Goal: Transaction & Acquisition: Purchase product/service

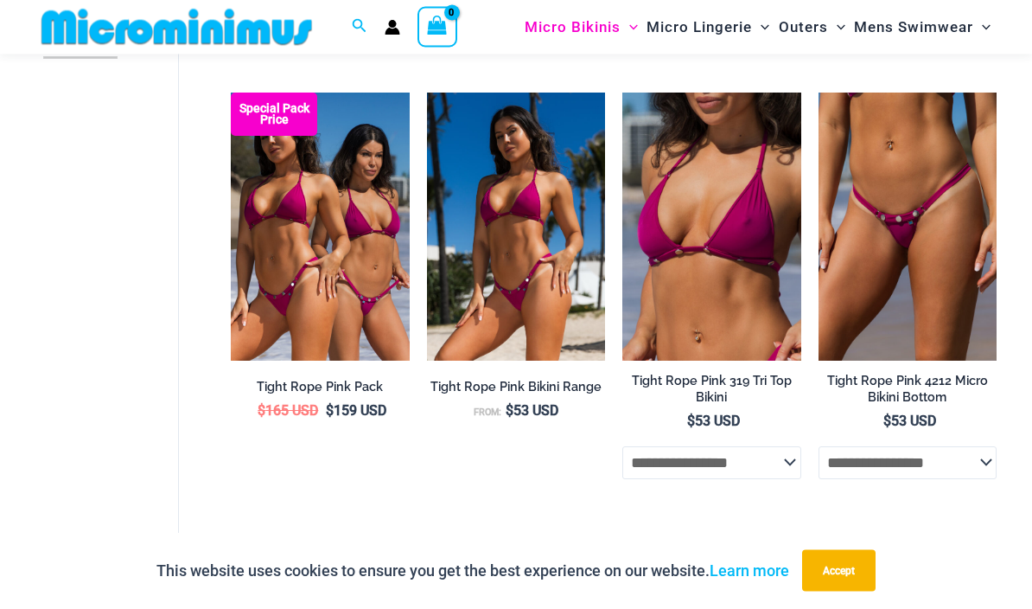
scroll to position [578, 0]
click at [819, 93] on img at bounding box center [819, 93] width 0 height 0
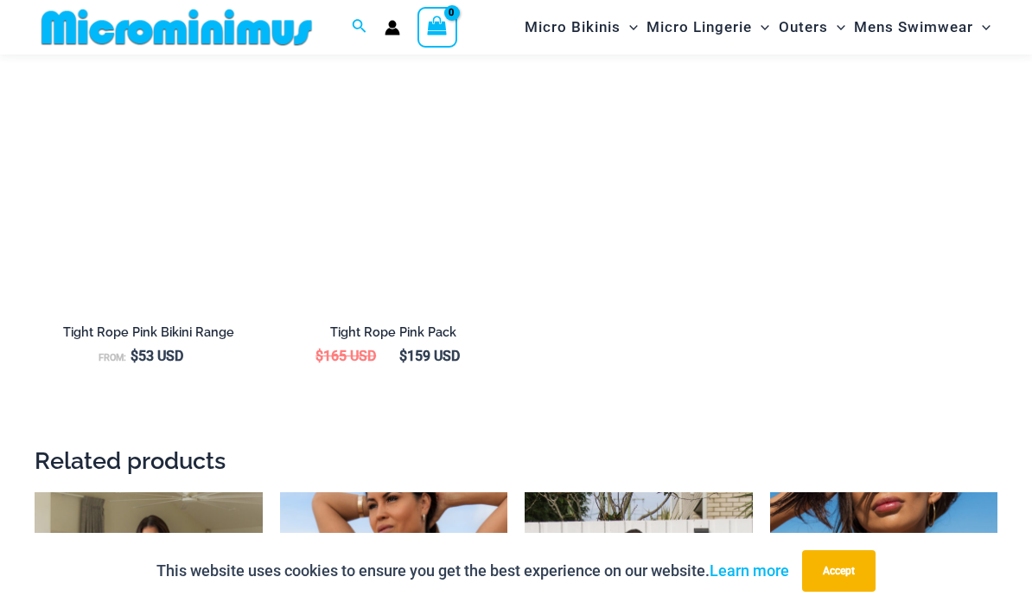
scroll to position [2033, 0]
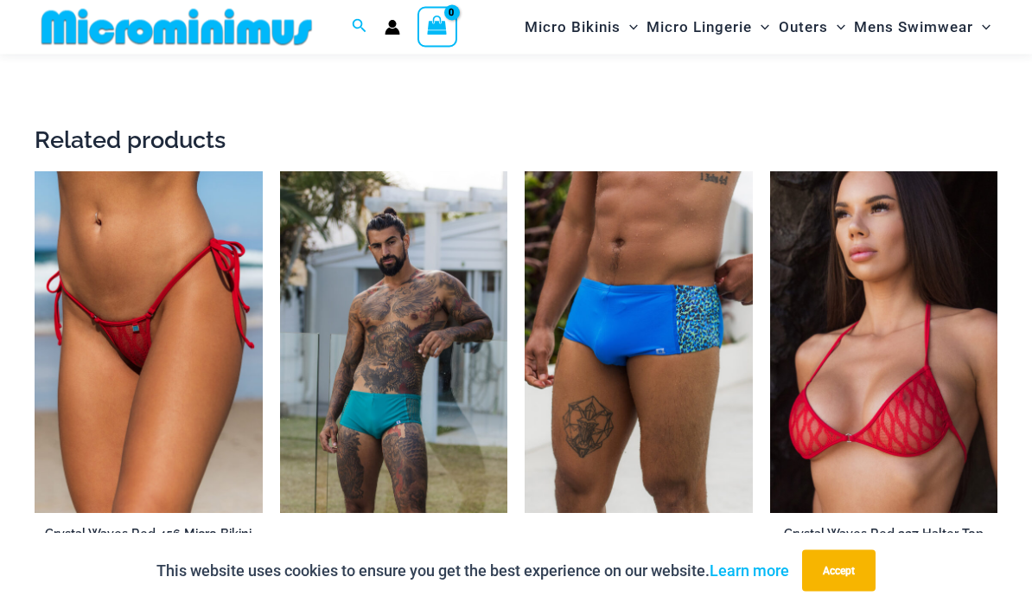
scroll to position [3282, 0]
click at [770, 171] on img at bounding box center [770, 171] width 0 height 0
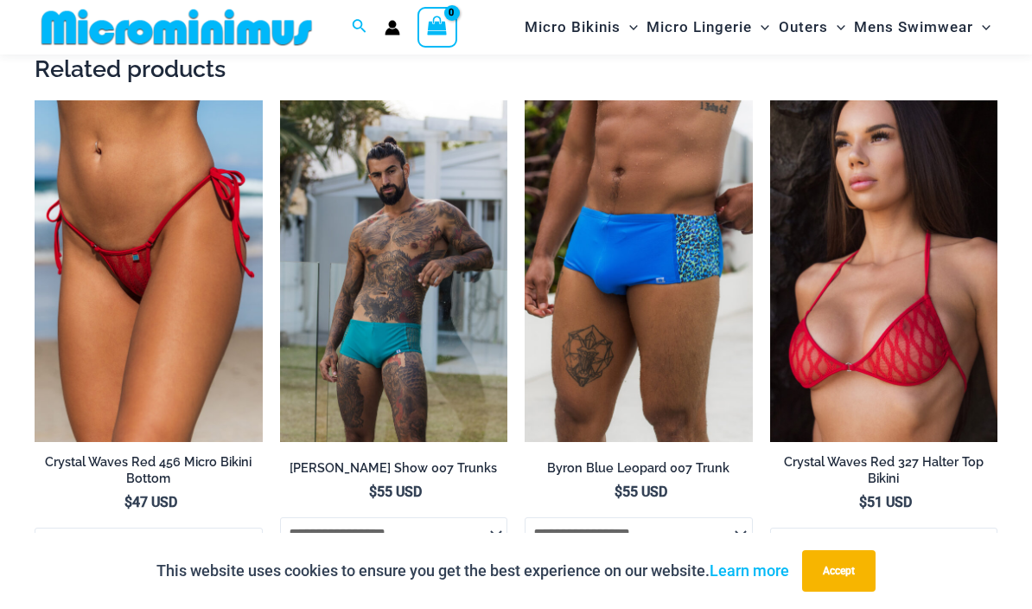
click at [35, 100] on img at bounding box center [35, 100] width 0 height 0
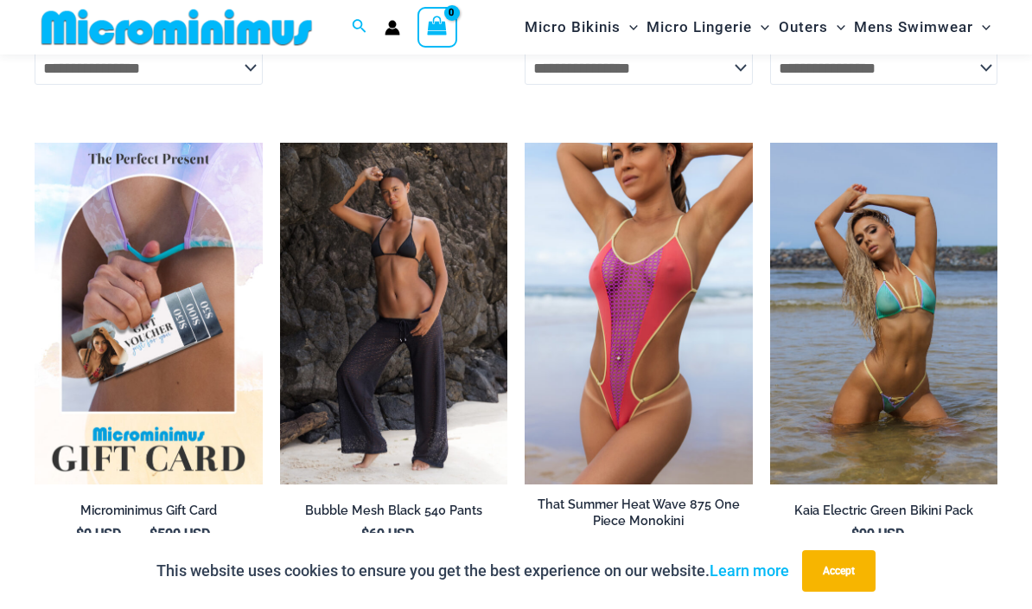
scroll to position [2997, 0]
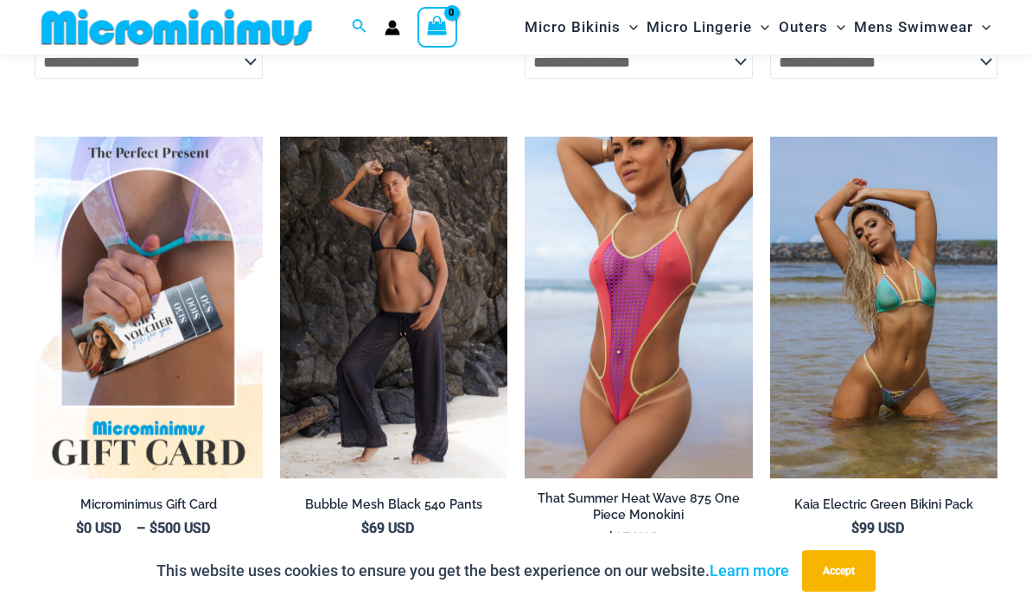
click at [525, 137] on img at bounding box center [525, 137] width 0 height 0
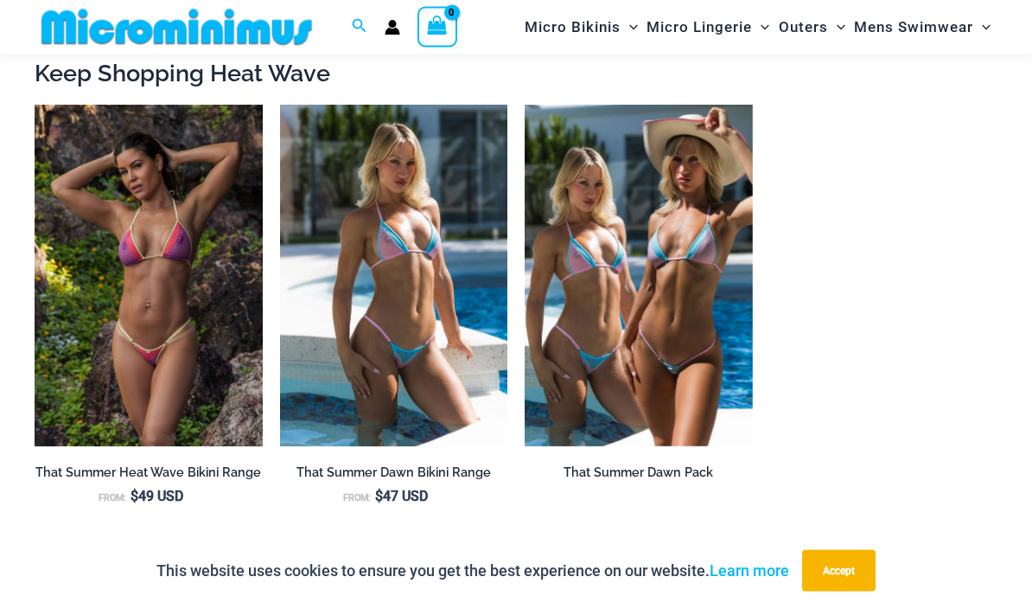
scroll to position [1543, 0]
click at [35, 105] on img at bounding box center [35, 105] width 0 height 0
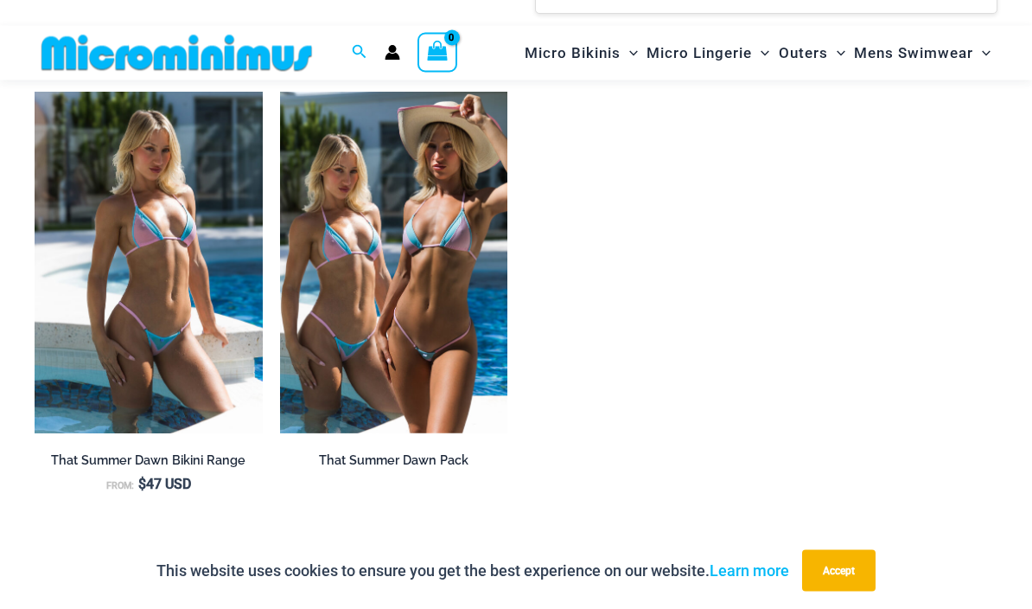
scroll to position [1963, 0]
click at [35, 92] on img at bounding box center [35, 92] width 0 height 0
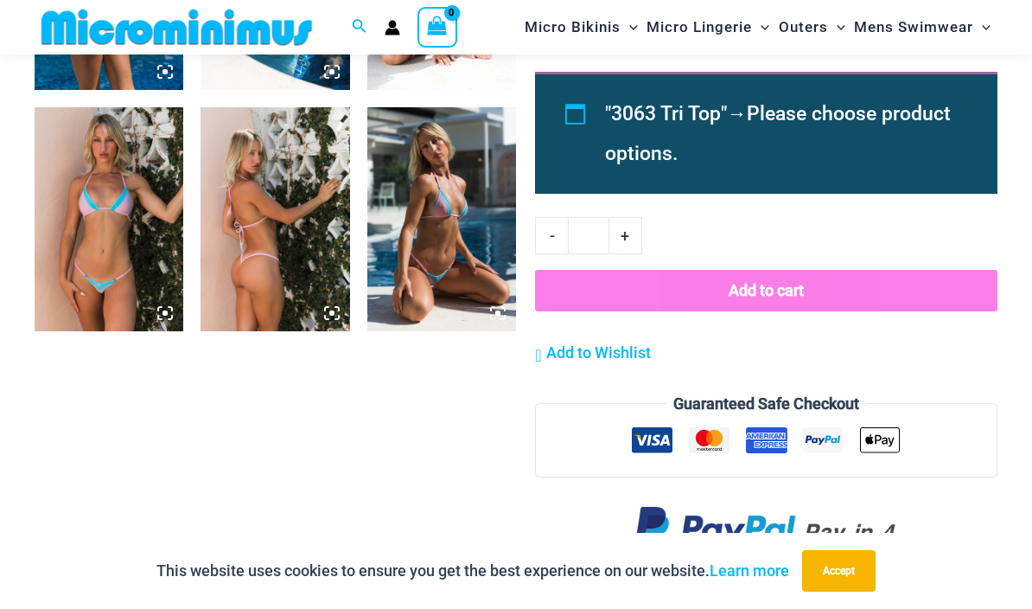
scroll to position [978, 0]
